Goal: Task Accomplishment & Management: Use online tool/utility

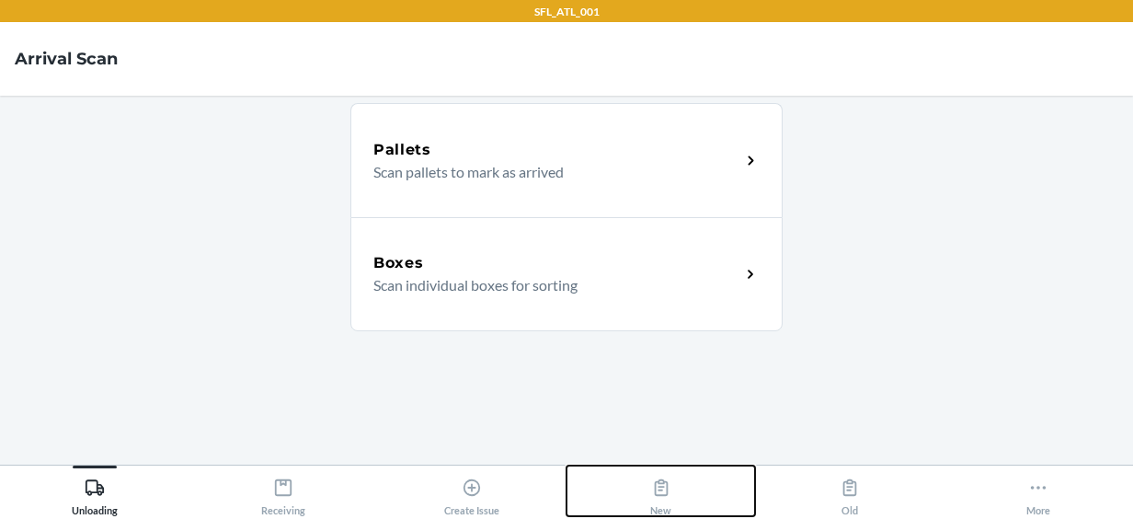
click at [675, 493] on button "New" at bounding box center [660, 490] width 188 height 51
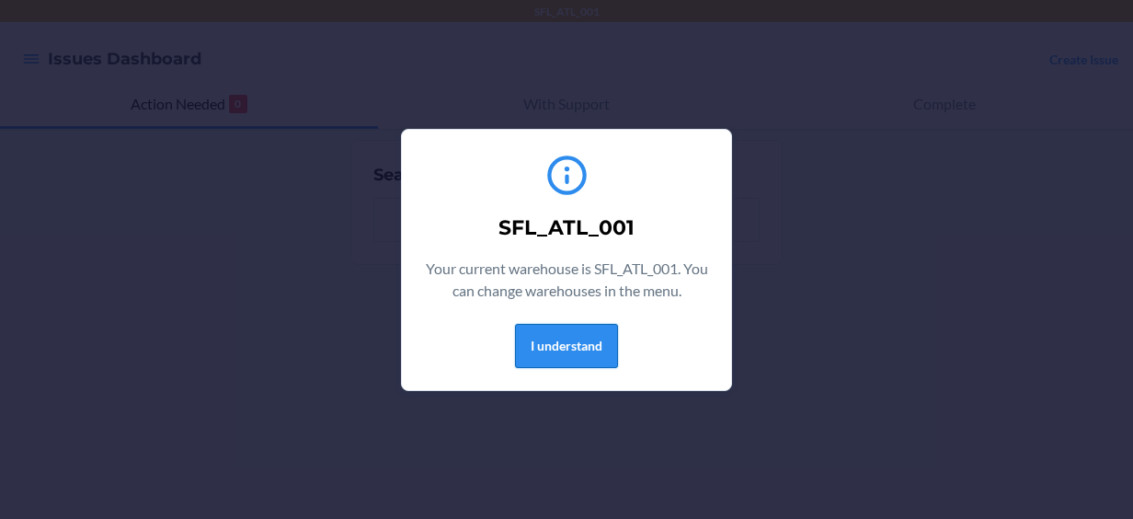
click at [563, 339] on button "I understand" at bounding box center [566, 346] width 103 height 44
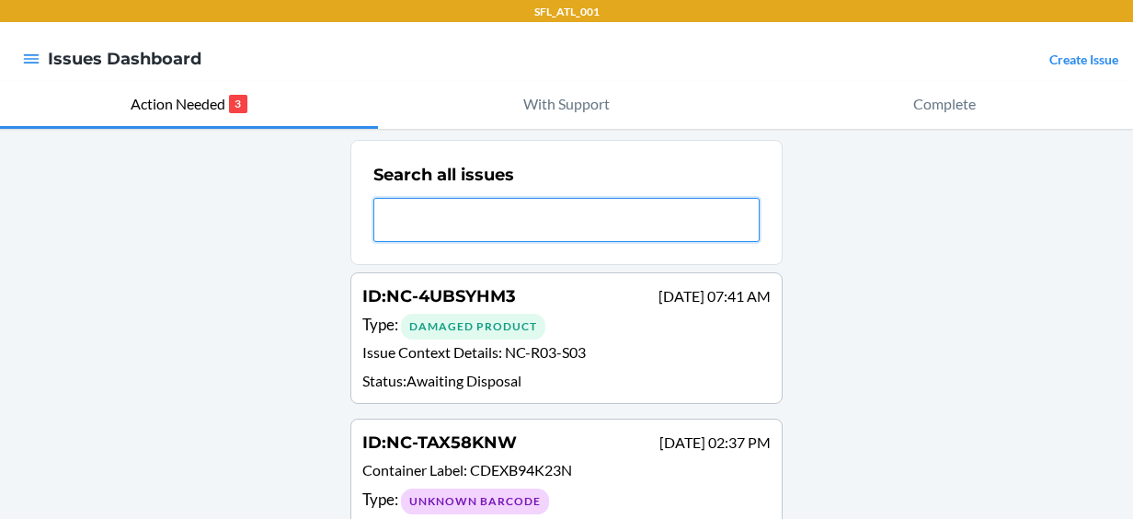
click at [541, 210] on input "text" at bounding box center [566, 220] width 386 height 44
paste input "NC-GRA2KSD8"
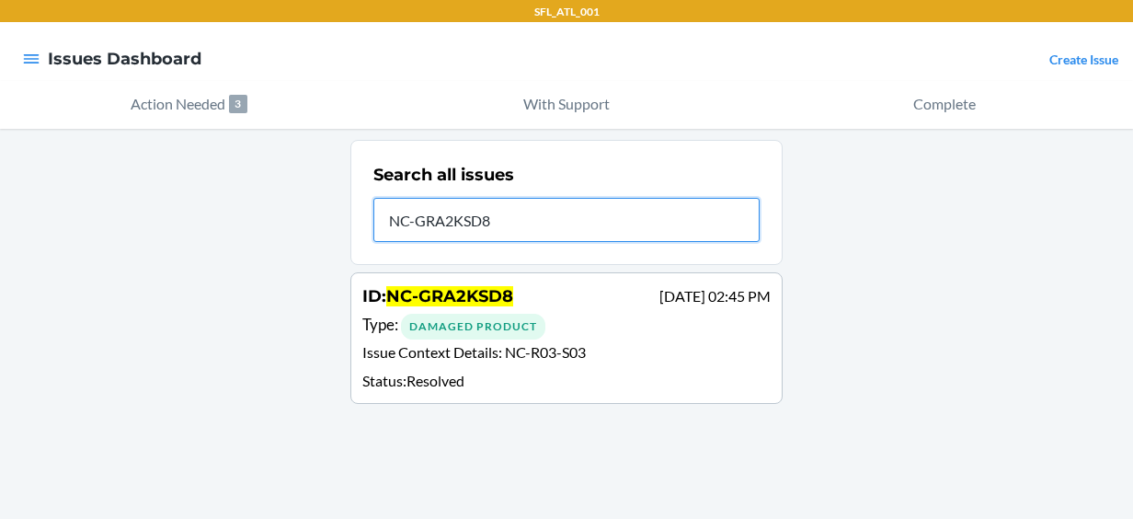
type input "NC-GRA2KSD8"
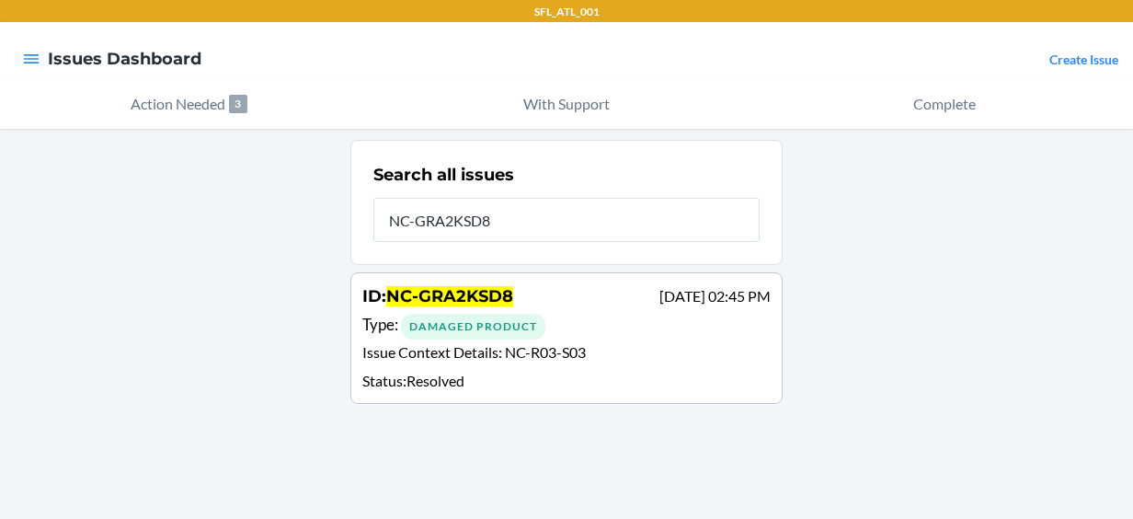
drag, startPoint x: 515, startPoint y: 368, endPoint x: 1020, endPoint y: 233, distance: 522.6
click at [1020, 233] on div "Search all issues NC-GRA2KSD8 ID : NC-GRA2KSD8 Aug 12 02:45 PM Type : Damaged P…" at bounding box center [566, 324] width 1133 height 390
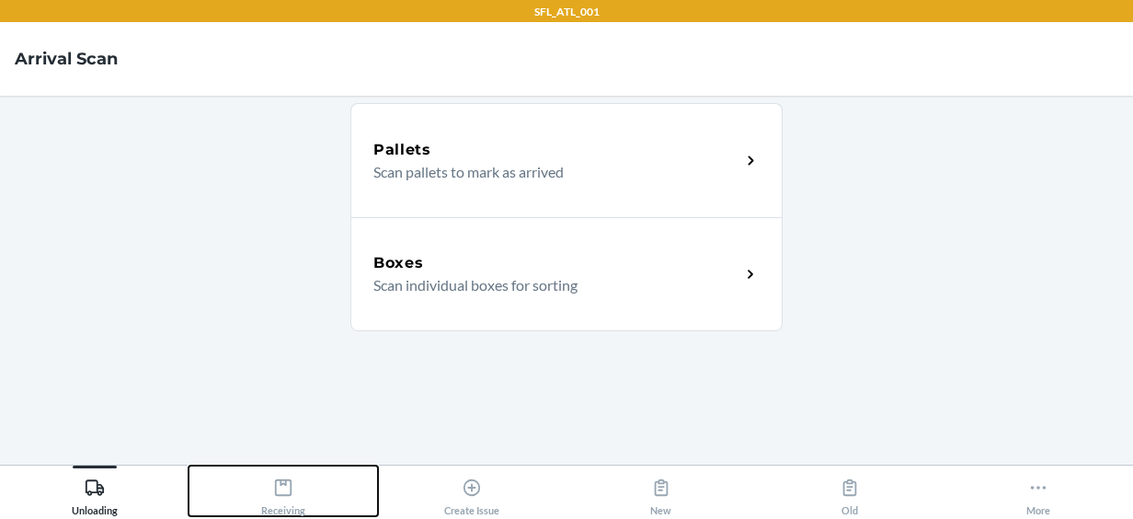
click at [269, 495] on div "Receiving" at bounding box center [283, 493] width 44 height 46
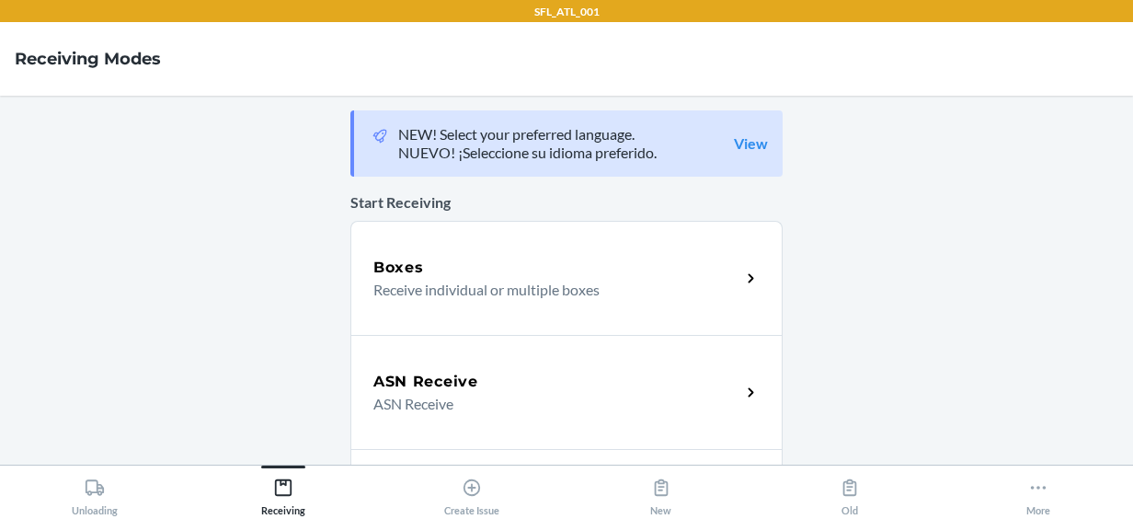
click at [464, 317] on div "Boxes Receive individual or multiple boxes" at bounding box center [566, 278] width 432 height 114
